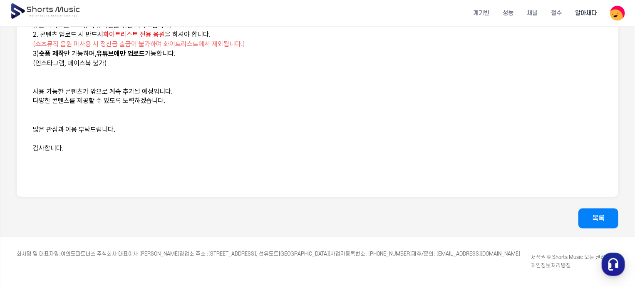
scroll to position [723, 0]
click at [608, 208] on link "목록" at bounding box center [599, 218] width 40 height 20
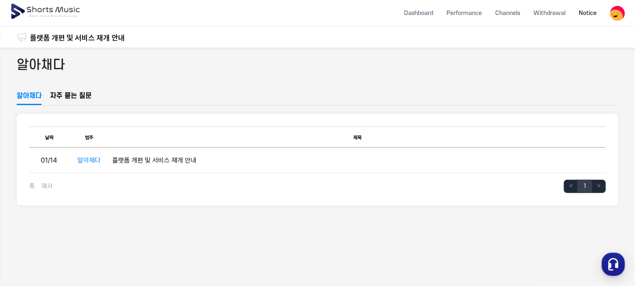
scroll to position [723, 0]
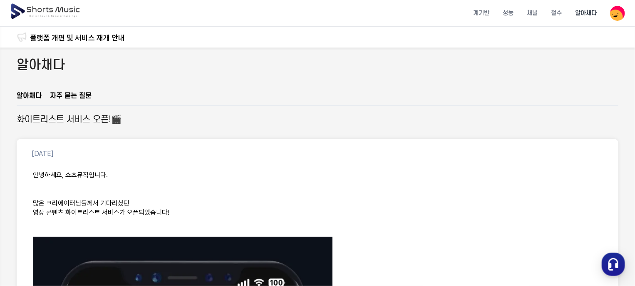
click at [553, 214] on p "영상 콘텐츠 화이트리스트 서비스가 오픈되었습니다!" at bounding box center [317, 213] width 569 height 10
click at [618, 7] on img at bounding box center [617, 13] width 15 height 15
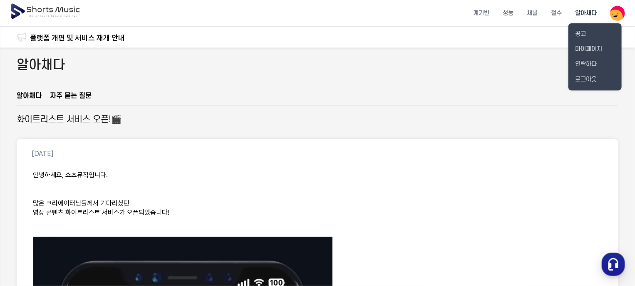
click at [518, 76] on button at bounding box center [317, 143] width 635 height 286
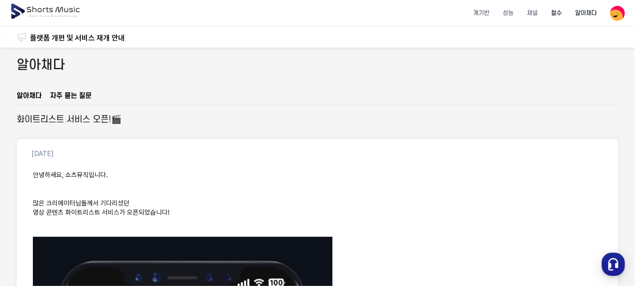
click at [557, 12] on font "철수" at bounding box center [556, 13] width 11 height 7
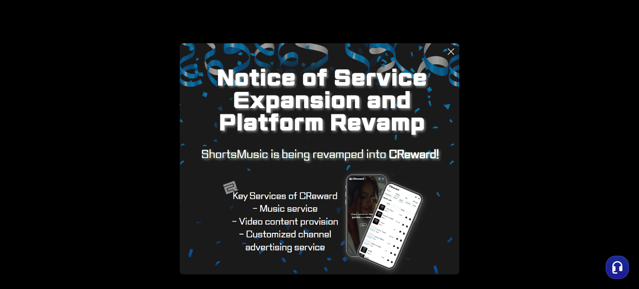
click at [449, 51] on icon at bounding box center [451, 52] width 10 height 10
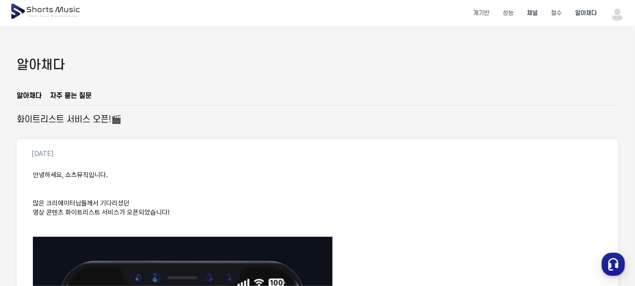
click at [534, 10] on font "채널" at bounding box center [532, 13] width 11 height 7
click at [623, 18] on img at bounding box center [617, 13] width 15 height 15
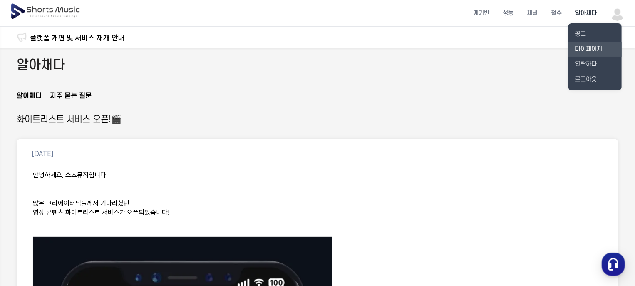
click at [602, 46] on font "마이페이지" at bounding box center [588, 48] width 27 height 7
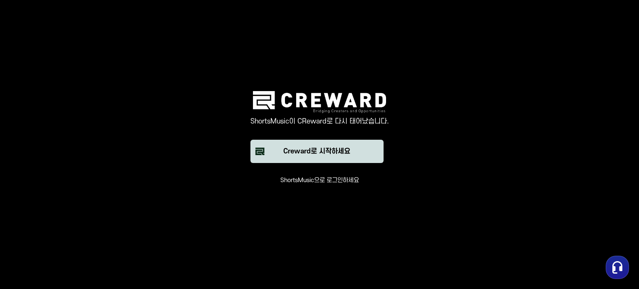
click at [309, 149] on font "Creward로 시작하세요" at bounding box center [316, 151] width 67 height 7
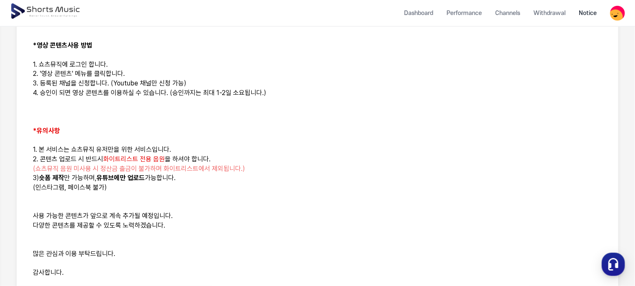
scroll to position [375, 0]
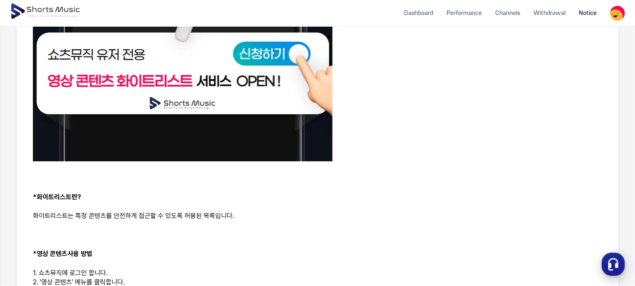
click at [611, 263] on use "button" at bounding box center [614, 264] width 10 height 12
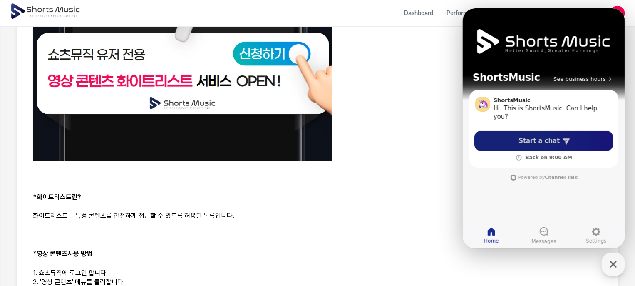
click at [549, 141] on span "Start a chat" at bounding box center [539, 141] width 41 height 8
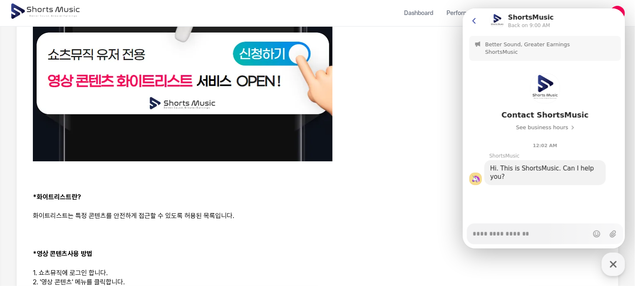
type textarea "*"
click at [473, 19] on icon at bounding box center [474, 21] width 8 height 8
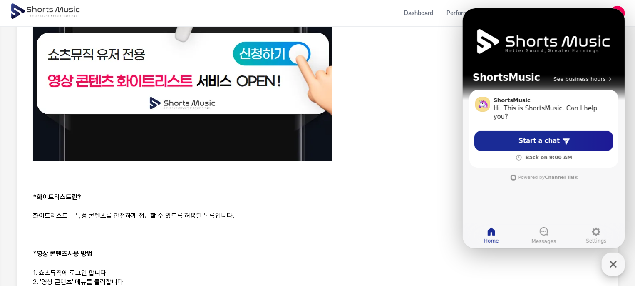
click at [613, 263] on icon "button" at bounding box center [613, 264] width 7 height 7
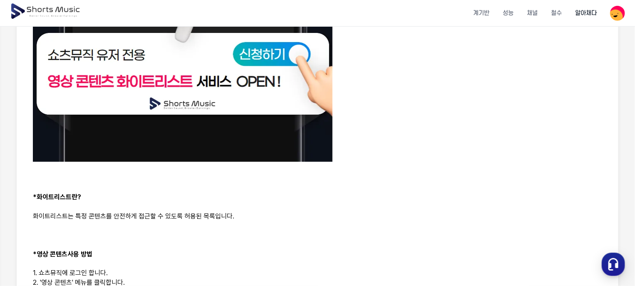
scroll to position [375, 0]
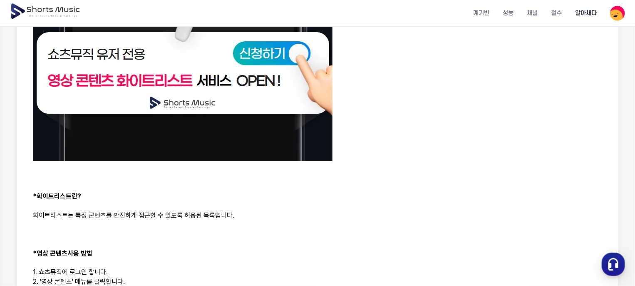
click at [487, 114] on p at bounding box center [317, 12] width 569 height 303
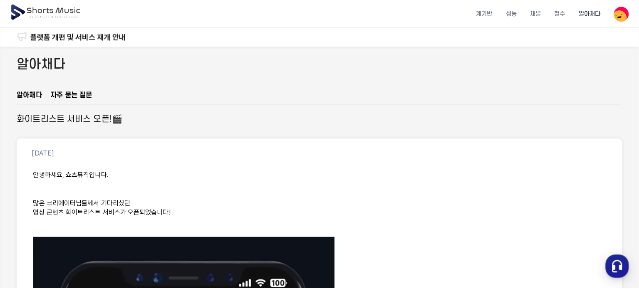
scroll to position [0, 0]
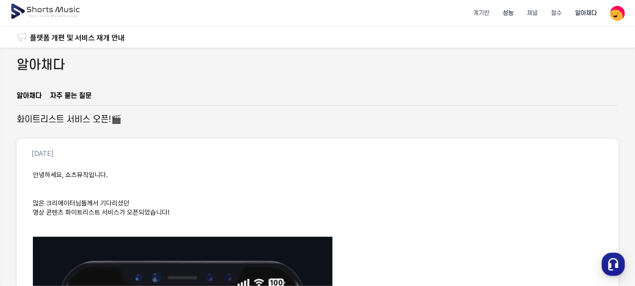
click at [510, 10] on font "성능" at bounding box center [508, 13] width 11 height 7
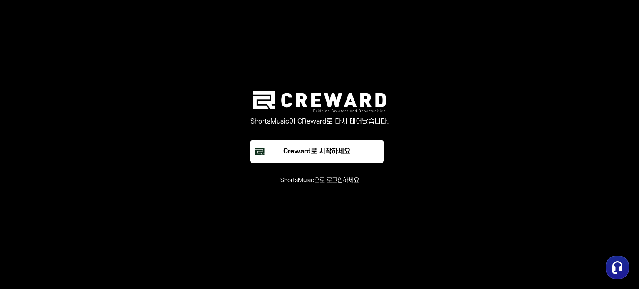
click at [310, 183] on font "ShortsMusic으로 로그인하세요" at bounding box center [320, 180] width 79 height 7
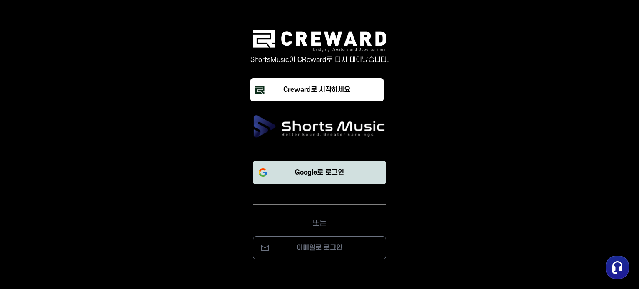
click at [318, 166] on button "Google로 로그인" at bounding box center [319, 172] width 133 height 23
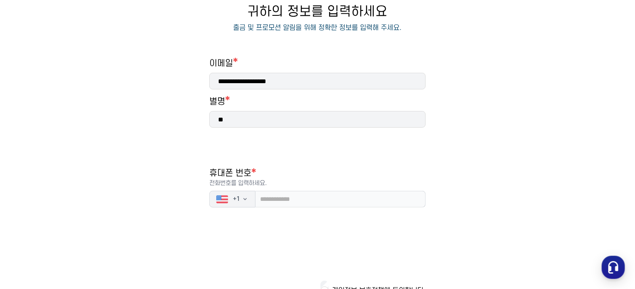
scroll to position [137, 0]
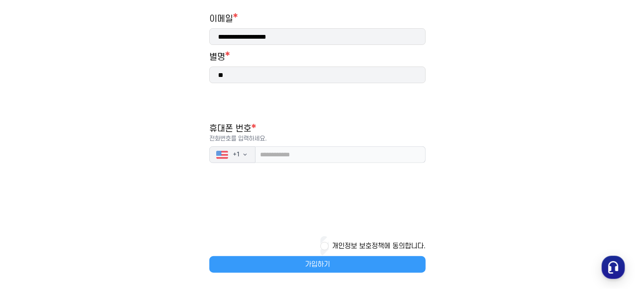
click at [323, 261] on font "가입하기" at bounding box center [317, 264] width 25 height 7
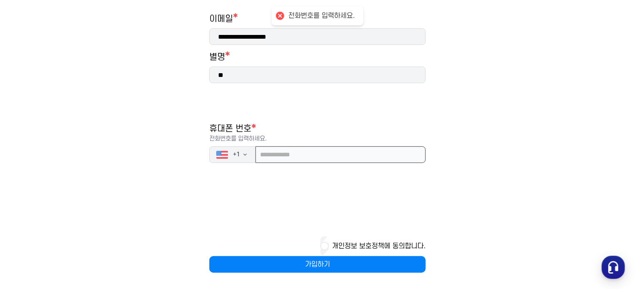
click at [286, 153] on input "tel" at bounding box center [341, 155] width 170 height 17
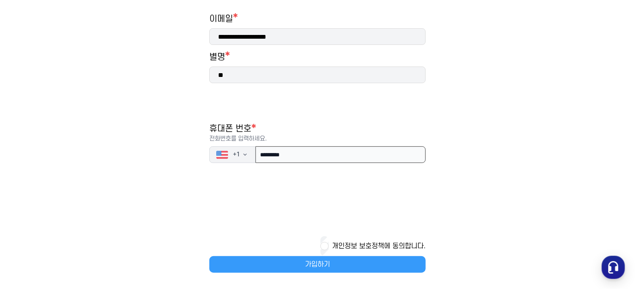
type input "*********"
click at [314, 261] on font "가입하기" at bounding box center [317, 264] width 25 height 7
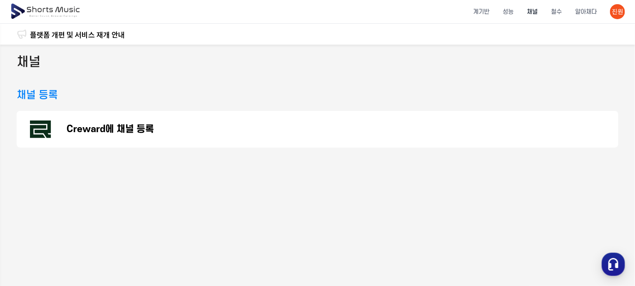
click at [102, 129] on font "Creward에 채널 등록" at bounding box center [110, 129] width 87 height 11
